Goal: Download file/media

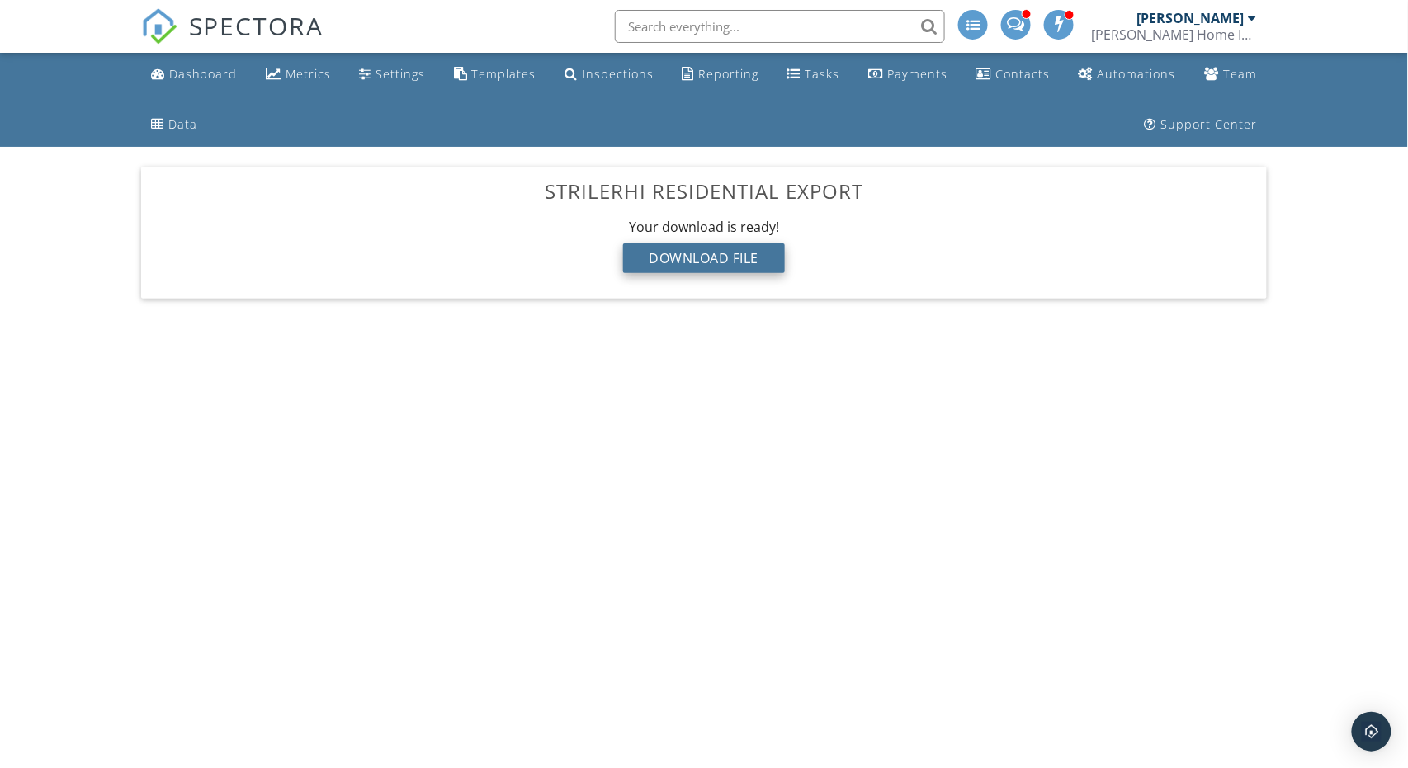
click at [699, 253] on div "Download File" at bounding box center [704, 258] width 163 height 30
click at [1159, 32] on div "[PERSON_NAME] Home Inspections, Inc." at bounding box center [1173, 34] width 165 height 17
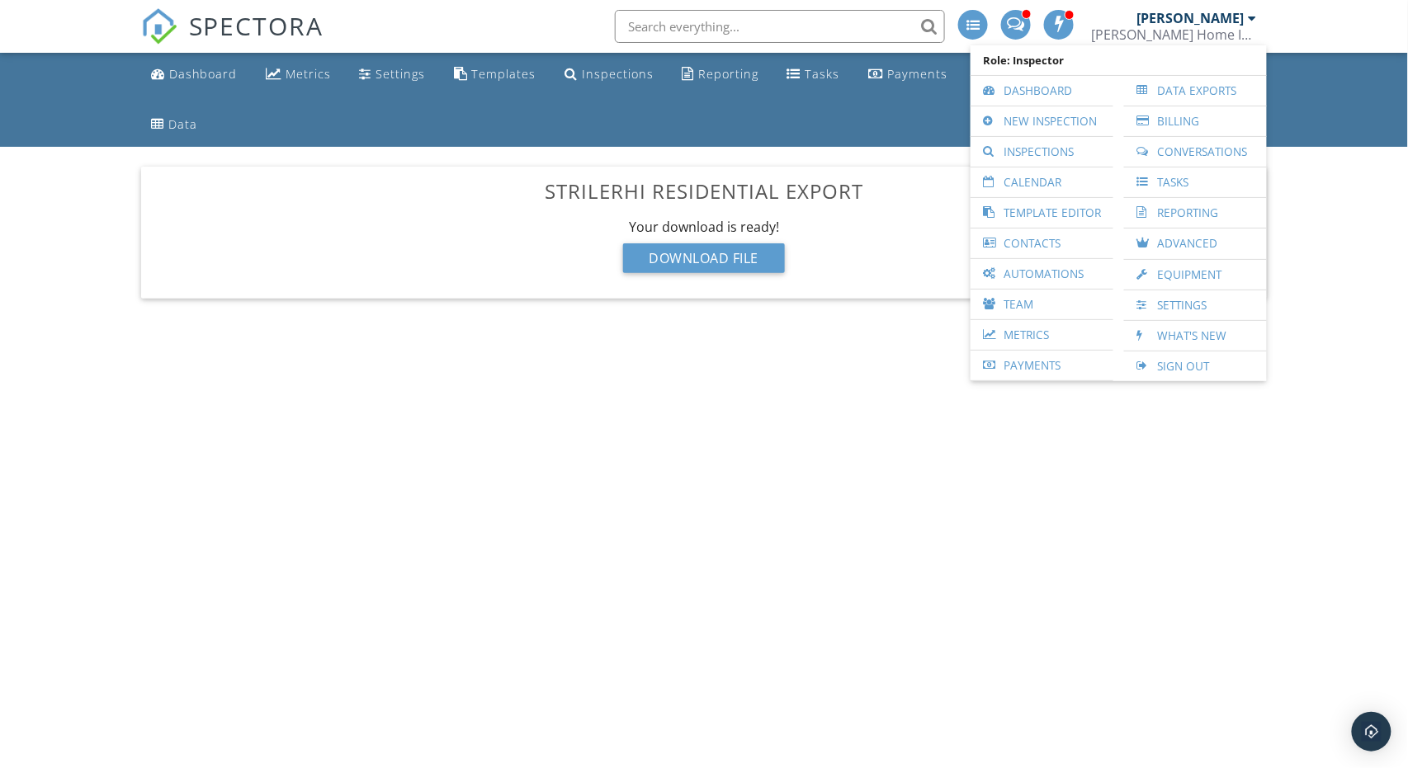
click at [683, 538] on body "SPECTORA [PERSON_NAME] Home Inspections, Inc. Role: Inspector Dashboard New Ins…" at bounding box center [704, 378] width 1408 height 756
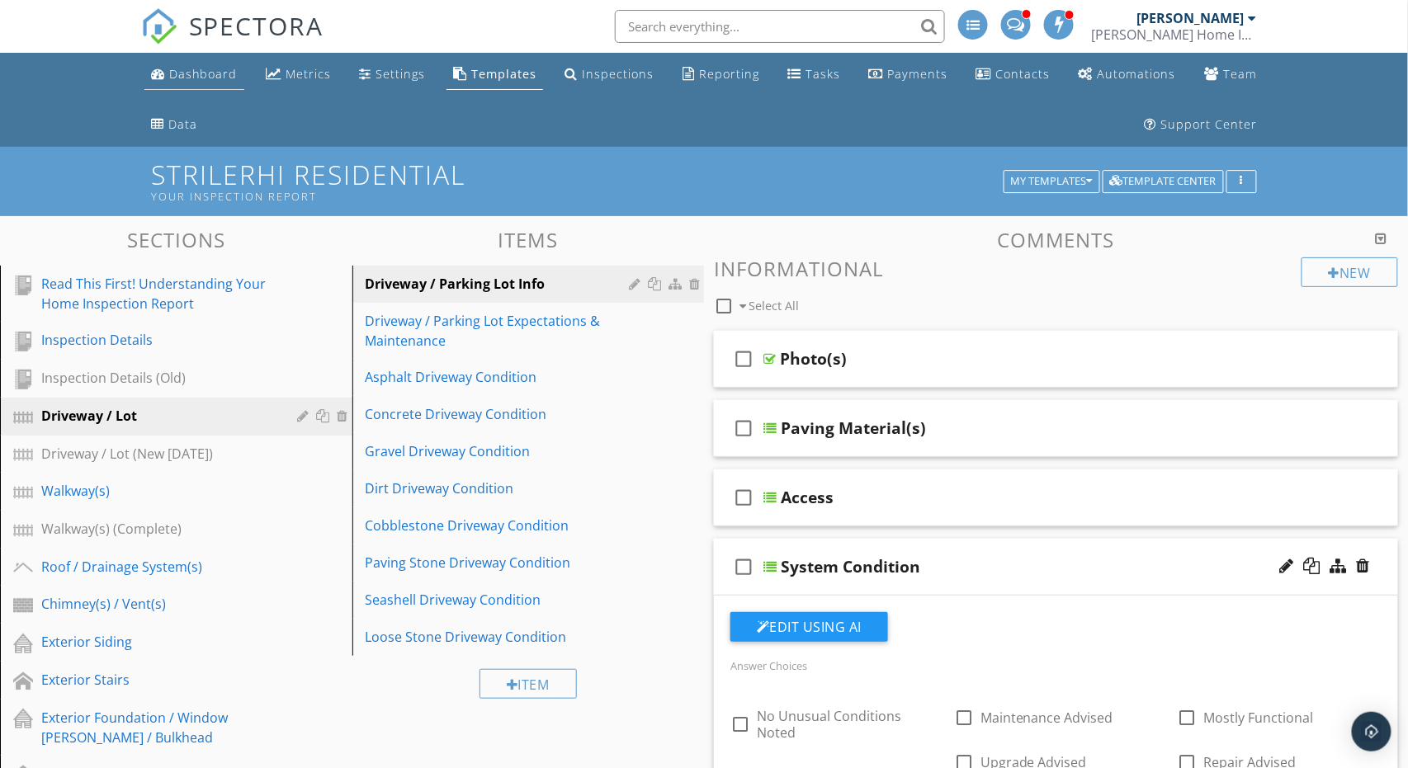
click at [191, 76] on div "Dashboard" at bounding box center [203, 74] width 69 height 16
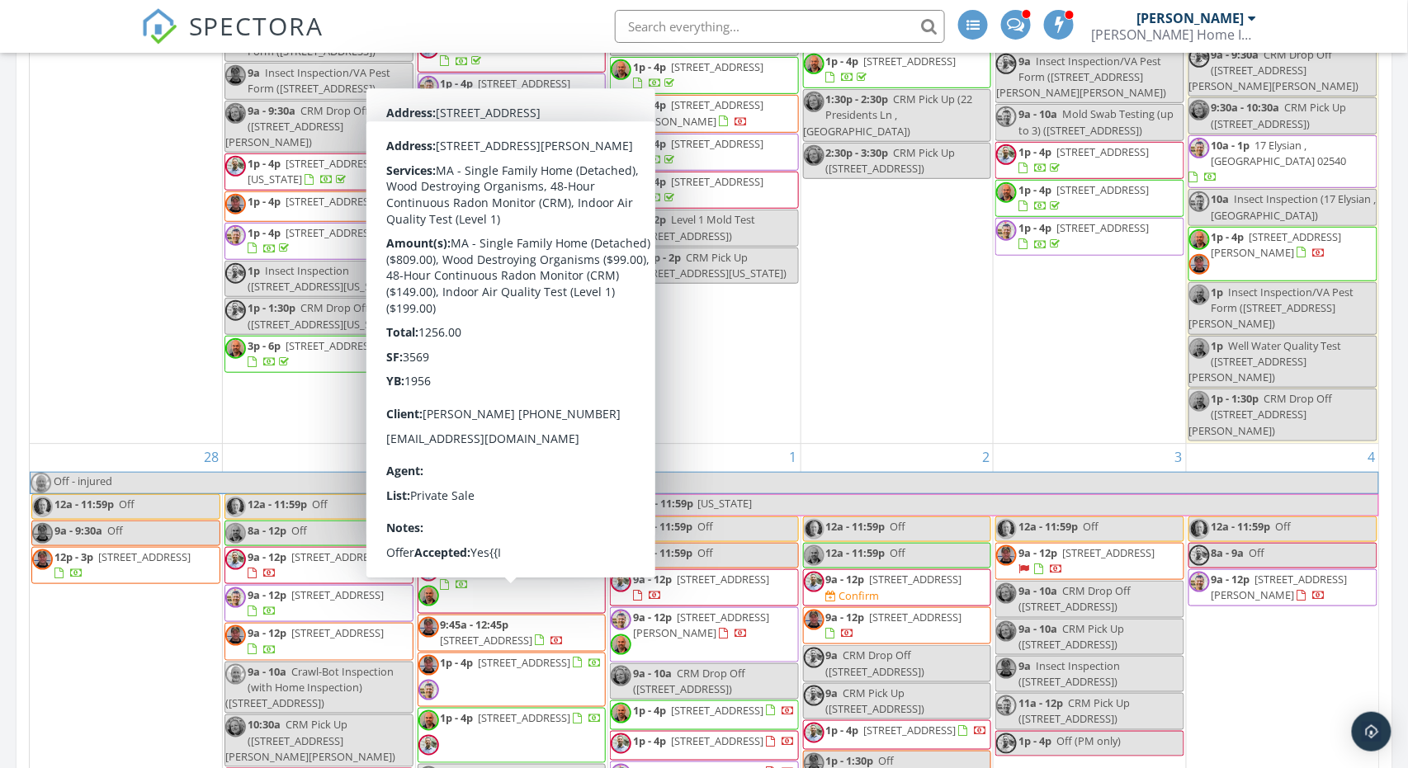
scroll to position [1354, 0]
